Goal: Download file/media

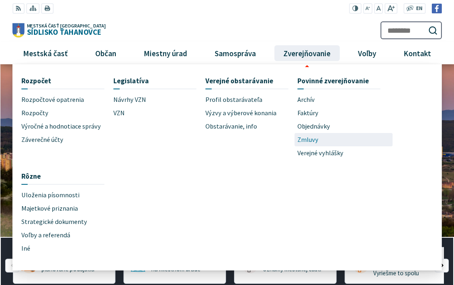
click at [311, 140] on span "Zmluvy" at bounding box center [308, 139] width 21 height 13
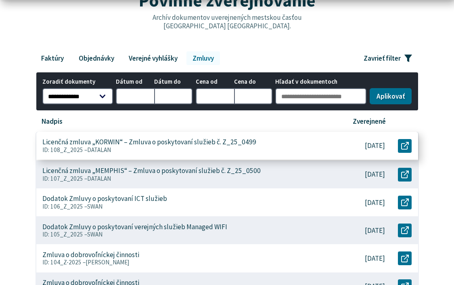
scroll to position [162, 0]
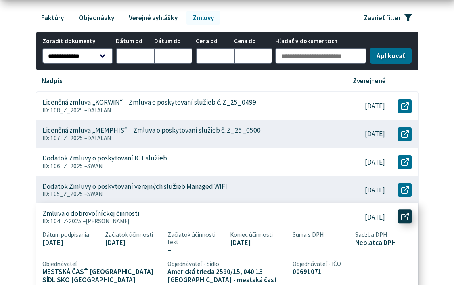
click at [404, 218] on icon at bounding box center [405, 216] width 8 height 8
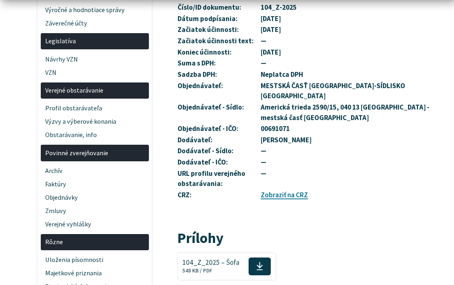
scroll to position [242, 0]
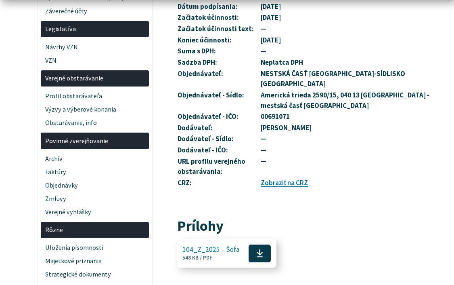
click at [257, 248] on icon at bounding box center [259, 252] width 7 height 9
